Goal: Task Accomplishment & Management: Manage account settings

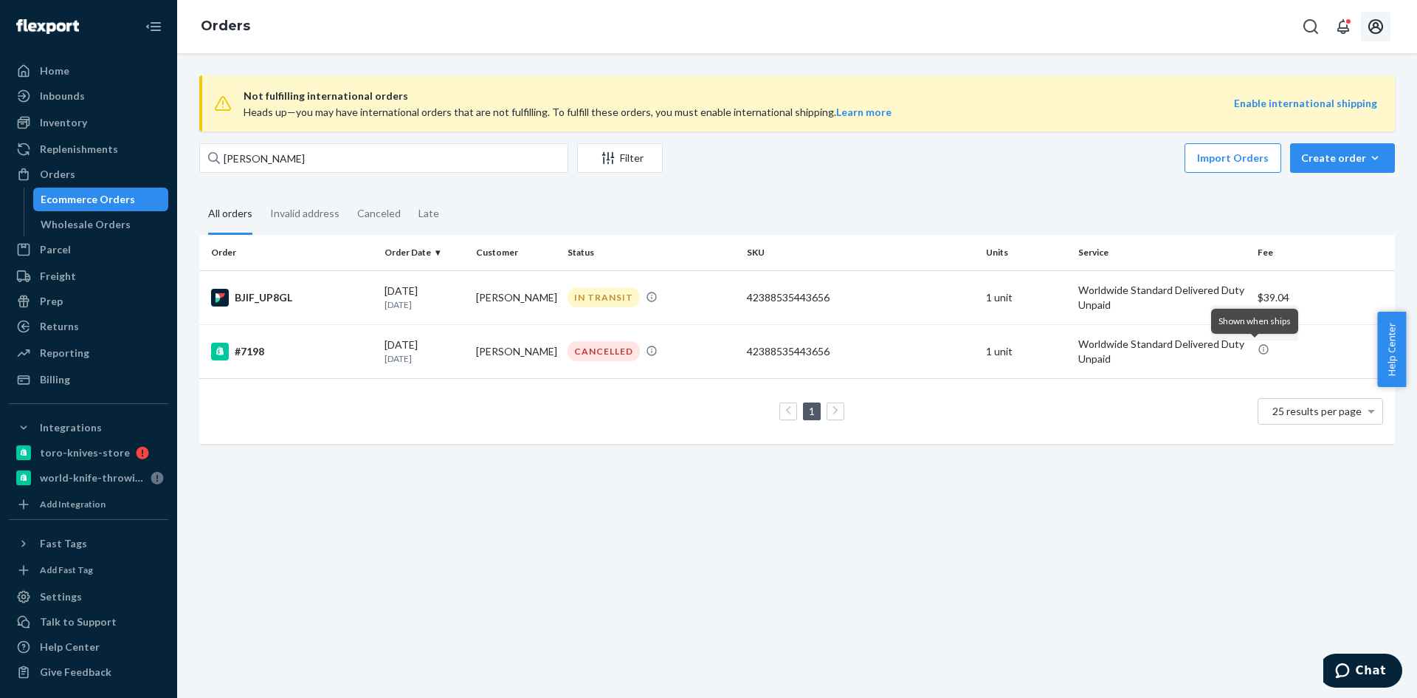
click at [1372, 27] on icon "Open account menu" at bounding box center [1376, 27] width 18 height 18
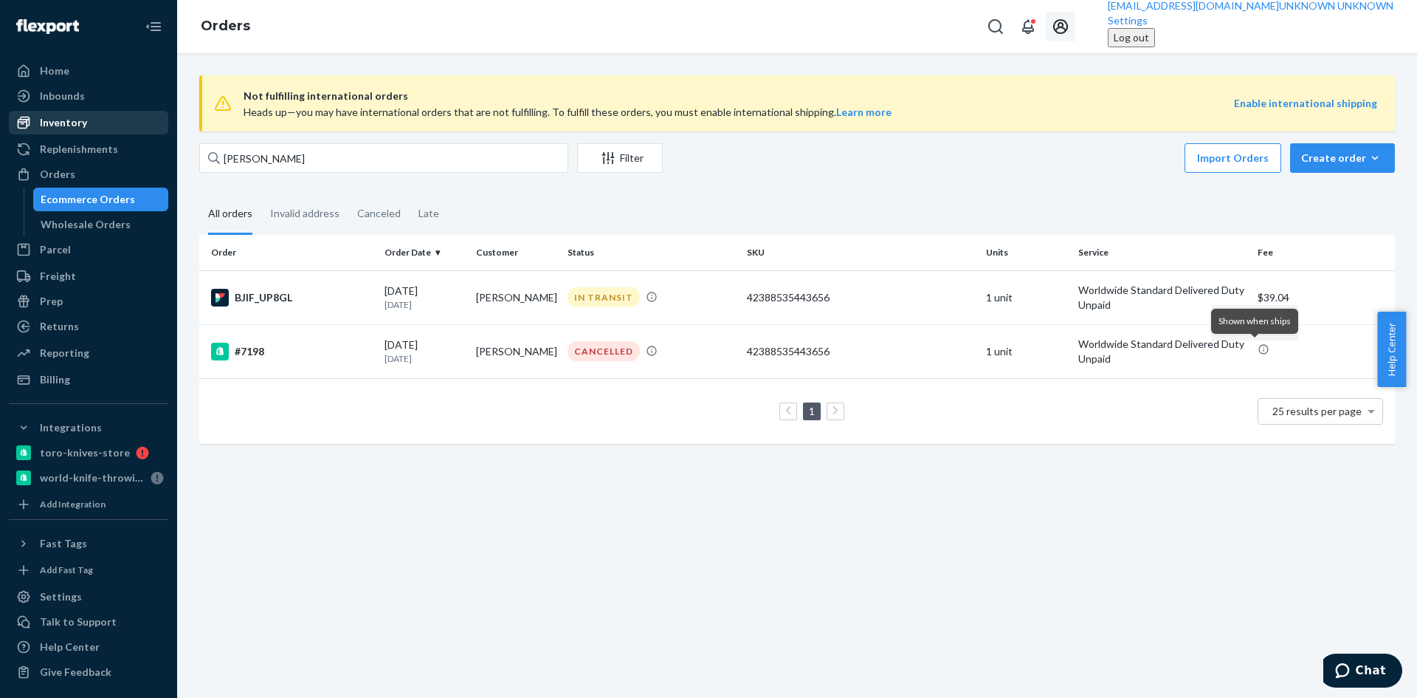
click at [40, 128] on div "Inventory" at bounding box center [63, 122] width 47 height 15
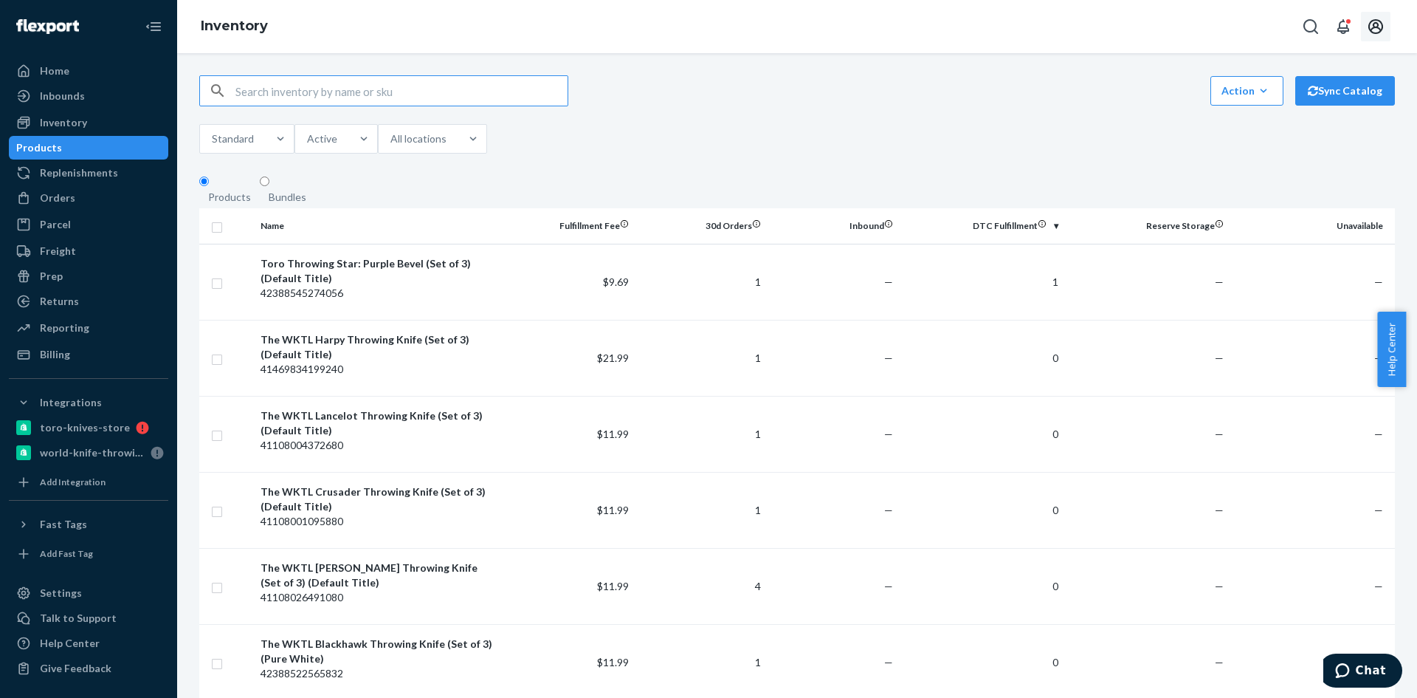
click at [1374, 30] on icon "Open account menu" at bounding box center [1376, 27] width 18 height 18
click at [1150, 45] on div "Log out" at bounding box center [1131, 37] width 35 height 15
